Goal: Task Accomplishment & Management: Manage account settings

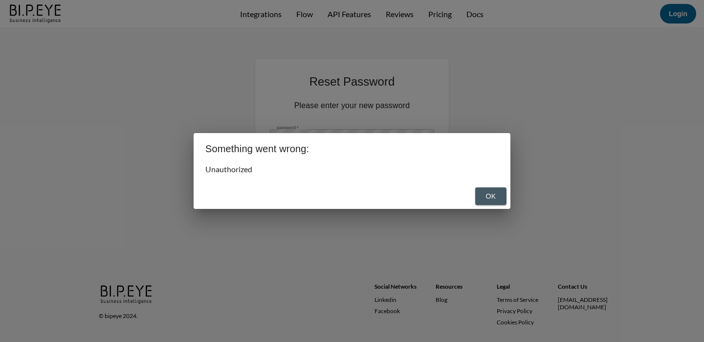
click at [499, 194] on button "OK" at bounding box center [490, 196] width 31 height 18
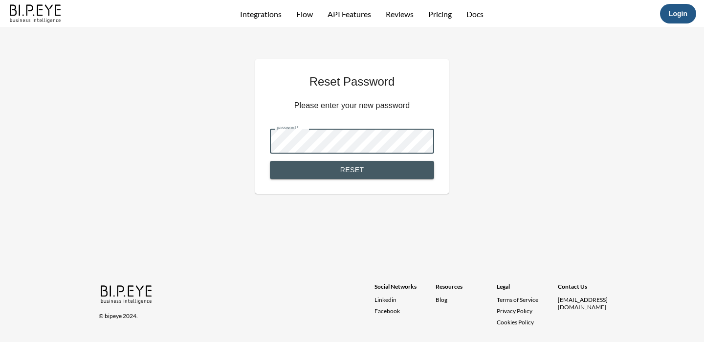
click at [682, 17] on link "Login" at bounding box center [678, 14] width 19 height 8
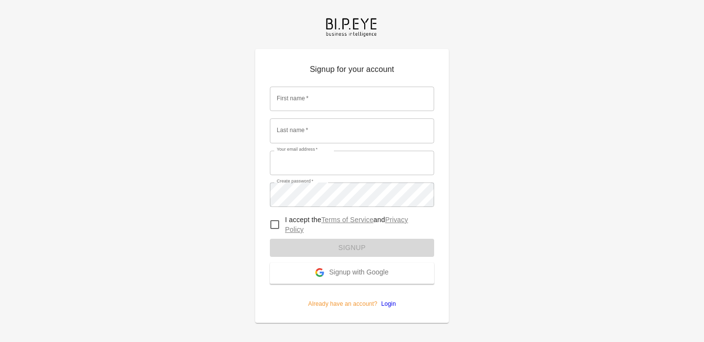
type input "nadia@mutualart.com"
click at [312, 206] on div "Create password   * Create password   *" at bounding box center [352, 194] width 164 height 24
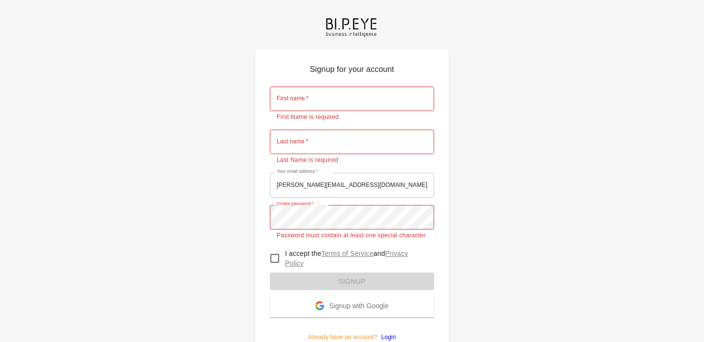
scroll to position [129, 0]
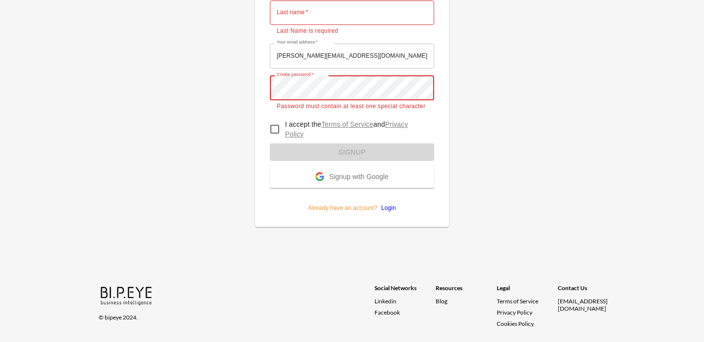
click at [388, 208] on link "Login" at bounding box center [387, 207] width 19 height 7
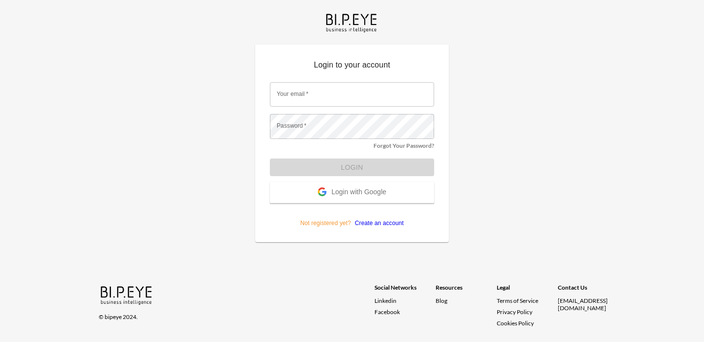
type input "nadia@mutualart.com"
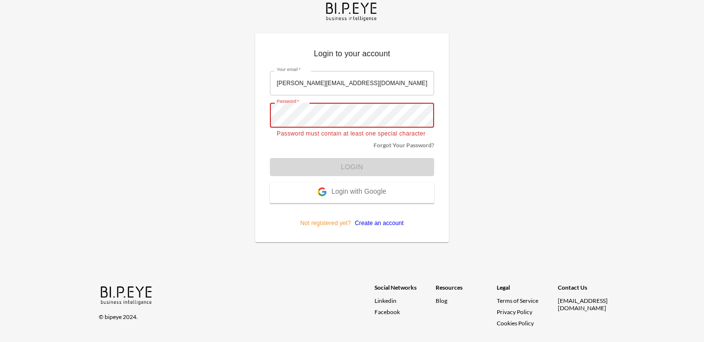
scroll to position [20, 0]
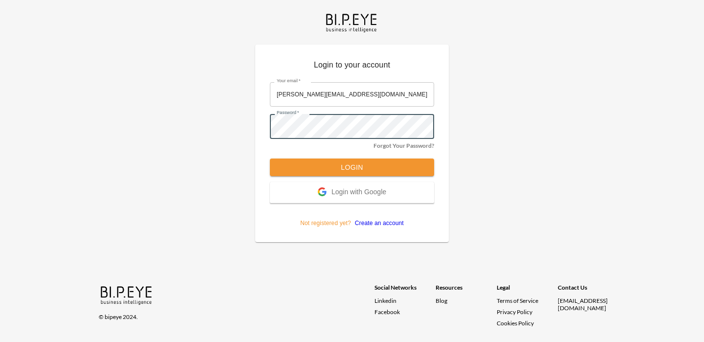
click at [331, 171] on button "Login" at bounding box center [352, 167] width 164 height 18
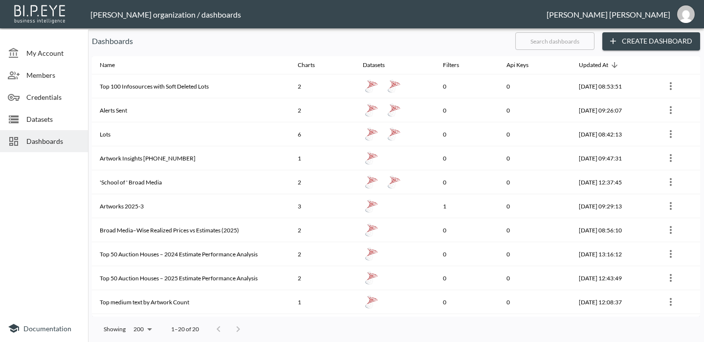
click at [43, 82] on div "Members" at bounding box center [44, 75] width 88 height 22
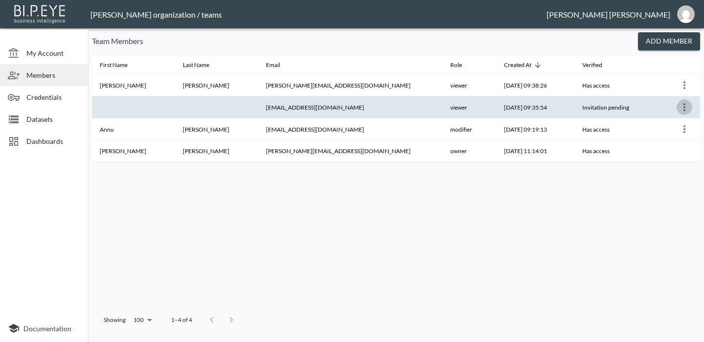
click at [683, 104] on icon "more" at bounding box center [685, 107] width 12 height 12
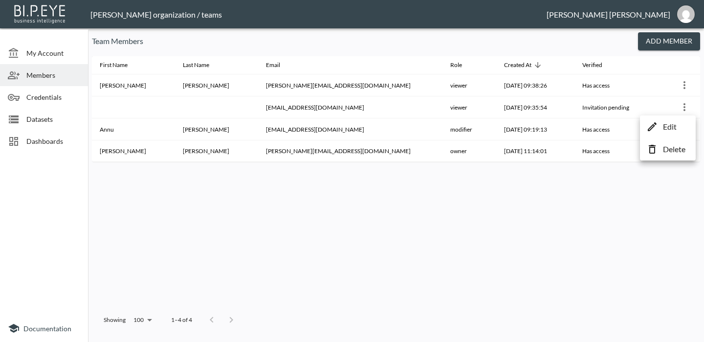
click at [668, 126] on p "Edit" at bounding box center [670, 127] width 14 height 12
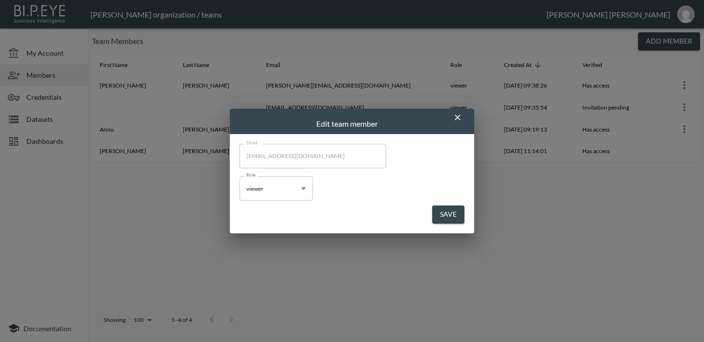
click at [449, 216] on button "Save" at bounding box center [448, 214] width 32 height 18
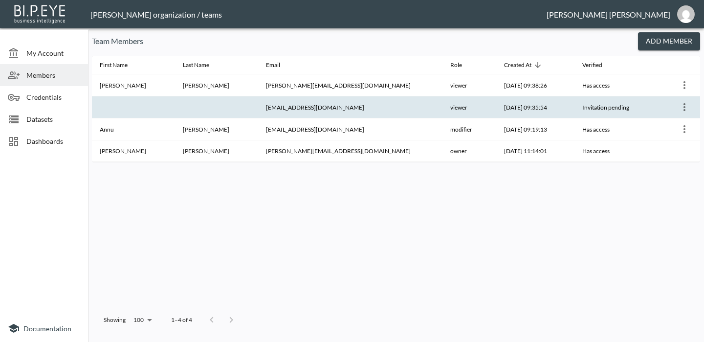
click at [679, 104] on icon "more" at bounding box center [685, 107] width 12 height 12
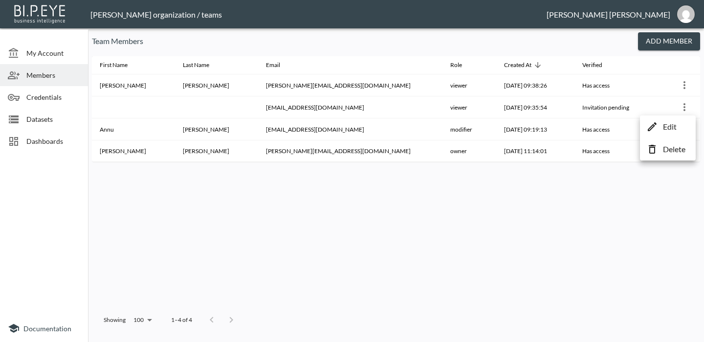
click at [653, 39] on div at bounding box center [352, 171] width 704 height 342
click at [655, 41] on button "Add Member" at bounding box center [669, 41] width 62 height 18
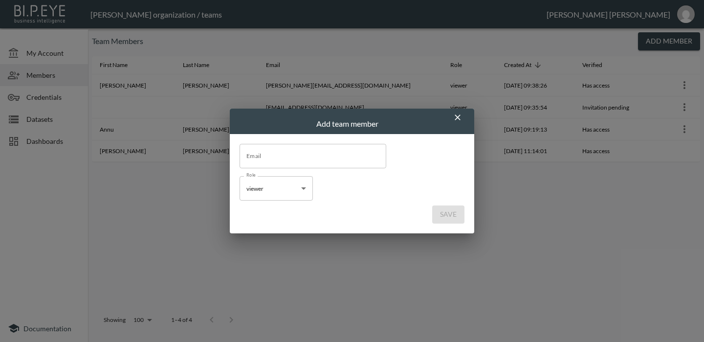
click at [311, 151] on input "Email" at bounding box center [313, 156] width 147 height 24
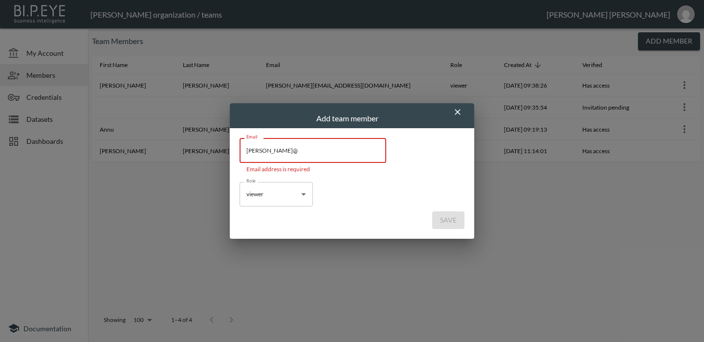
paste input "valdes@mutualart.com"
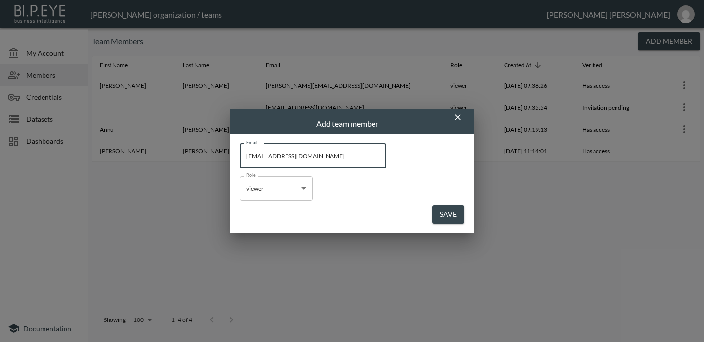
type input "lvaldes@mutualart.com"
click at [445, 210] on button "Save" at bounding box center [448, 214] width 32 height 18
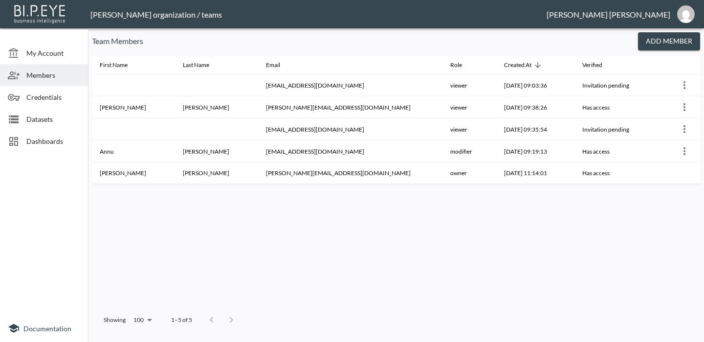
click at [53, 137] on span "Dashboards" at bounding box center [53, 141] width 54 height 10
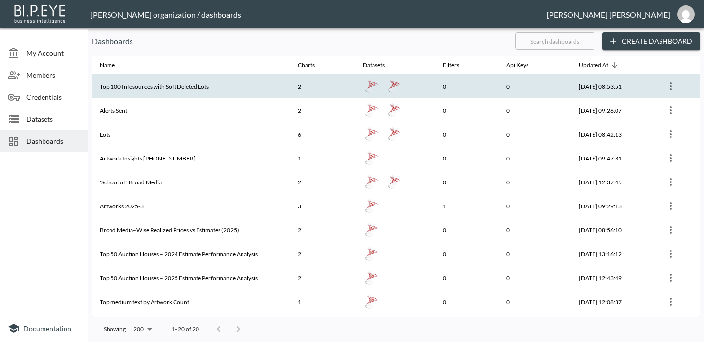
click at [168, 87] on th "Top 100 Infosources with Soft Deleted Lots" at bounding box center [191, 86] width 198 height 24
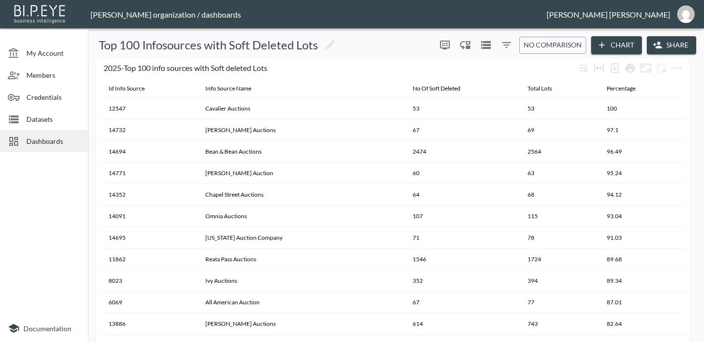
click at [45, 147] on div "Dashboards" at bounding box center [44, 141] width 88 height 22
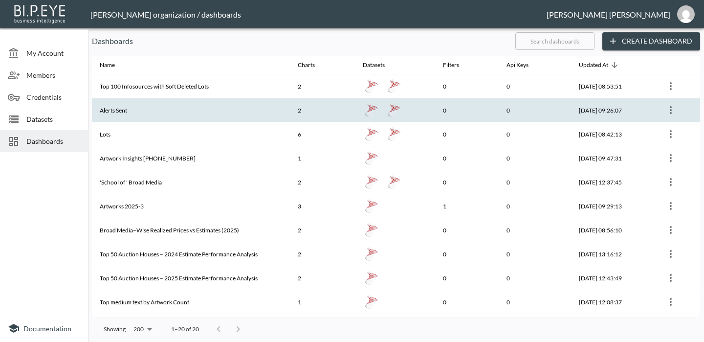
click at [126, 115] on th "Alerts Sent" at bounding box center [191, 110] width 198 height 24
